Goal: Complete application form: Complete application form

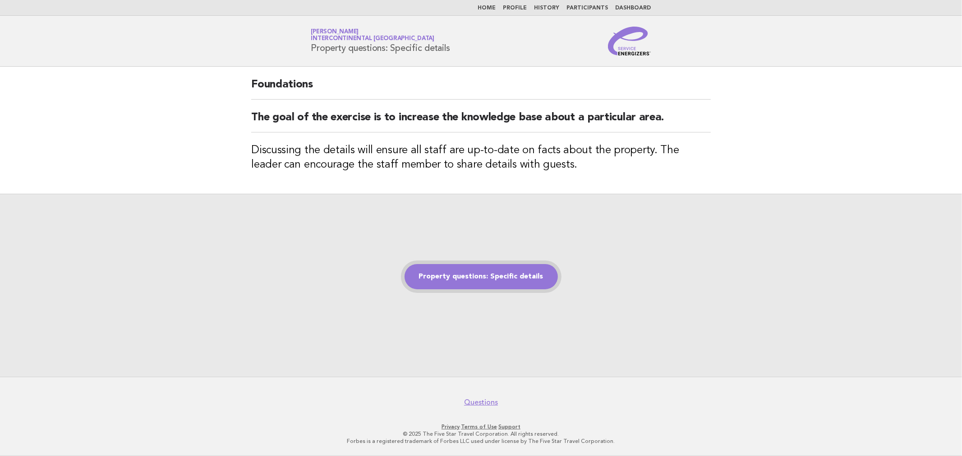
click at [466, 273] on link "Property questions: Specific details" at bounding box center [481, 276] width 153 height 25
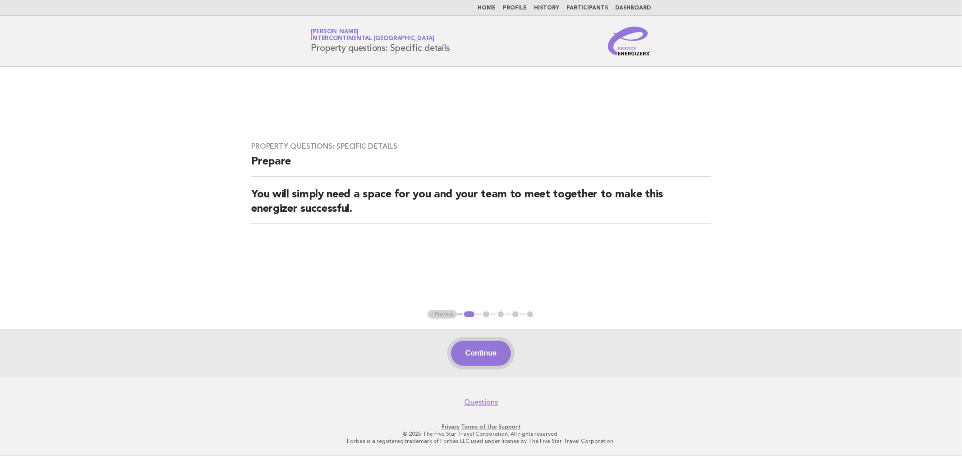
drag, startPoint x: 481, startPoint y: 353, endPoint x: 602, endPoint y: 310, distance: 128.2
click at [481, 354] on button "Continue" at bounding box center [481, 353] width 60 height 25
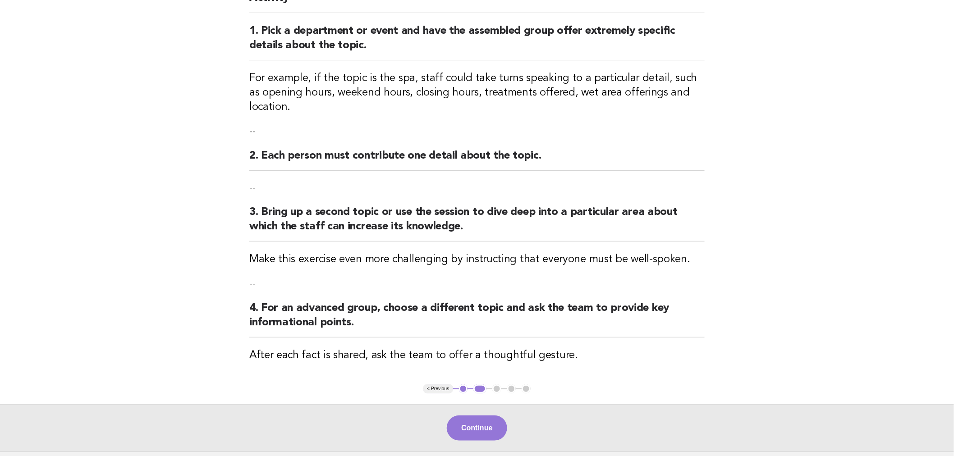
scroll to position [100, 0]
click at [479, 415] on button "Continue" at bounding box center [477, 427] width 60 height 25
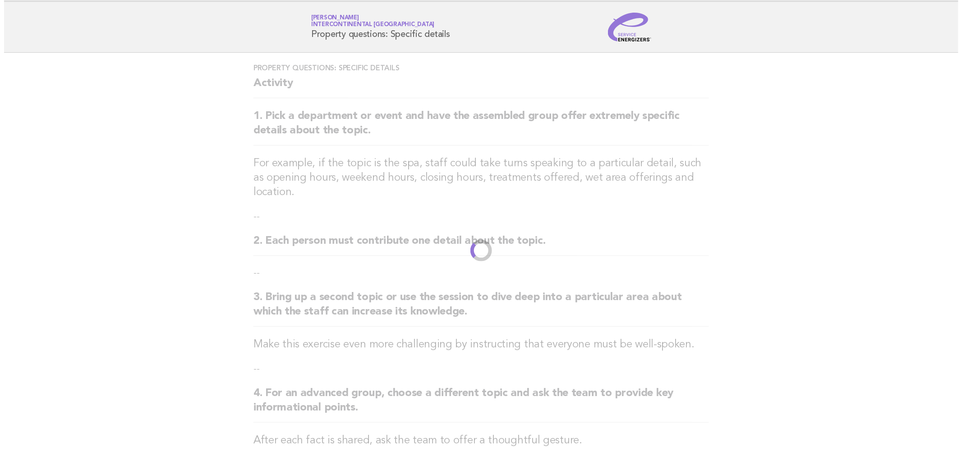
scroll to position [0, 0]
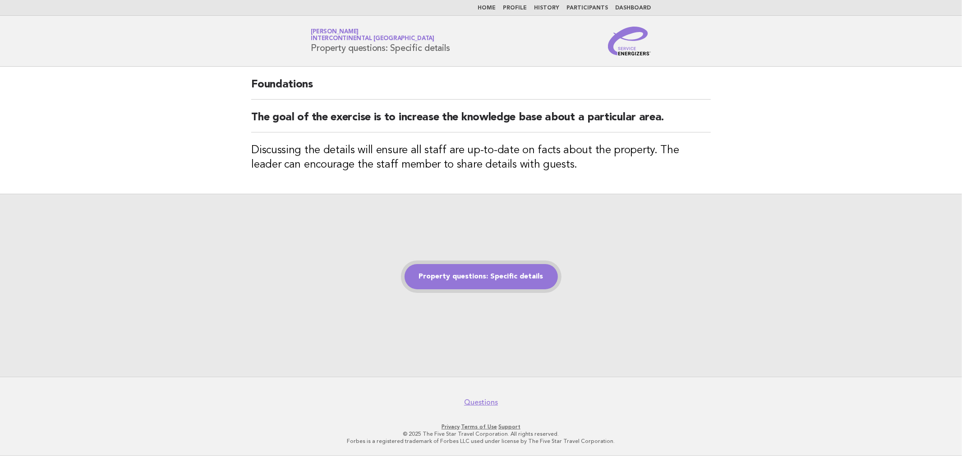
click at [479, 289] on link "Property questions: Specific details" at bounding box center [481, 276] width 153 height 25
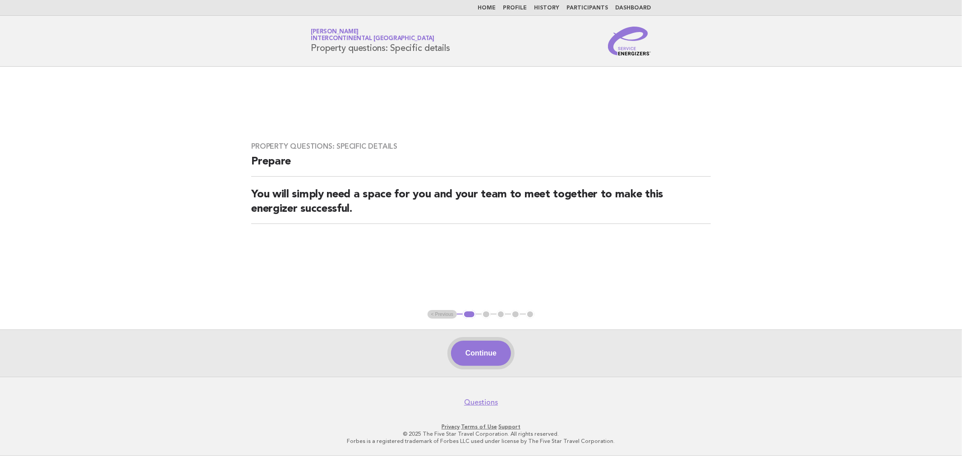
click at [485, 354] on button "Continue" at bounding box center [481, 353] width 60 height 25
